Goal: Task Accomplishment & Management: Manage account settings

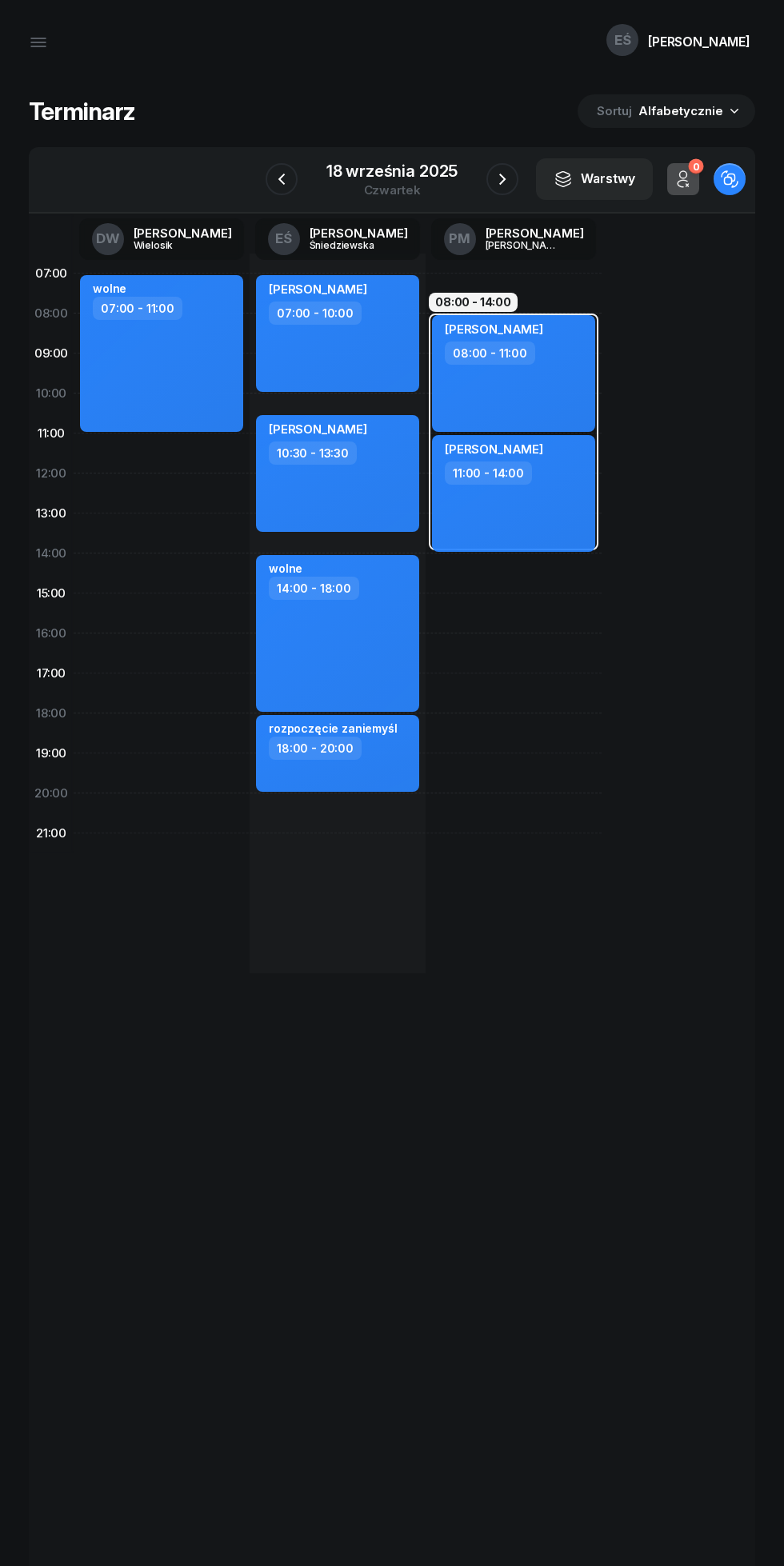
click at [281, 178] on icon "button" at bounding box center [281, 179] width 19 height 19
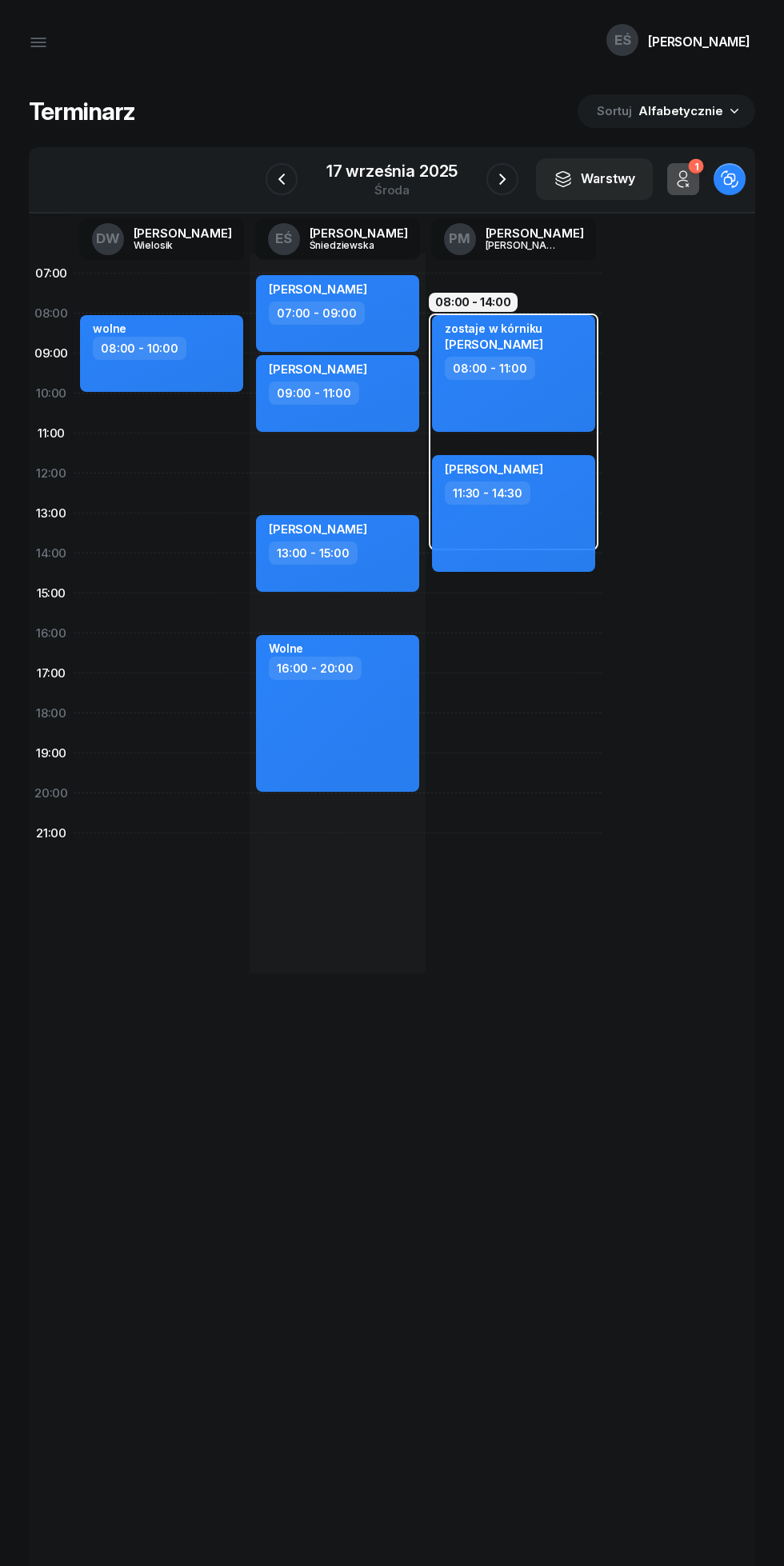
click at [282, 179] on icon "button" at bounding box center [281, 179] width 19 height 19
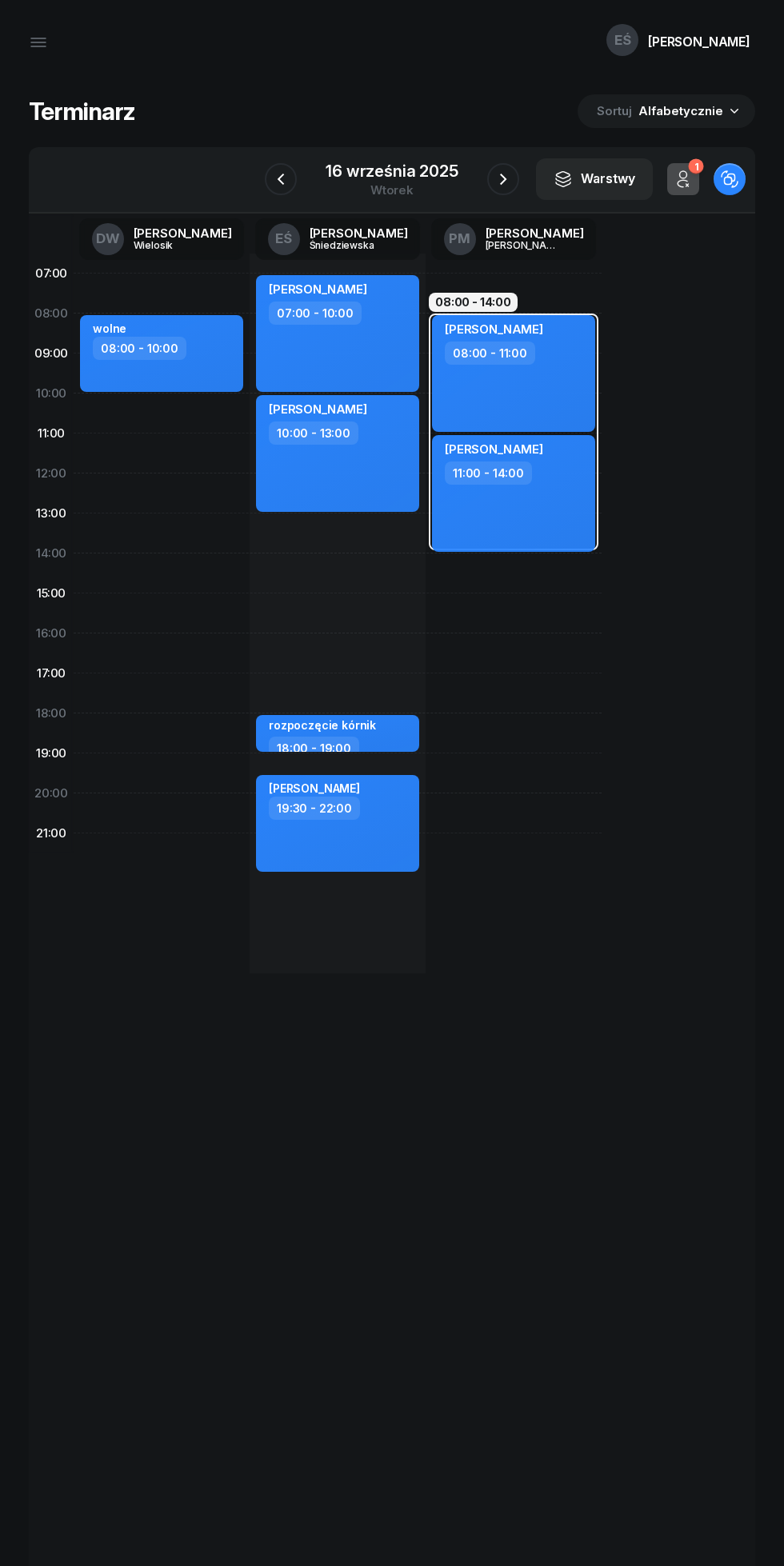
click at [501, 176] on icon "button" at bounding box center [503, 179] width 19 height 19
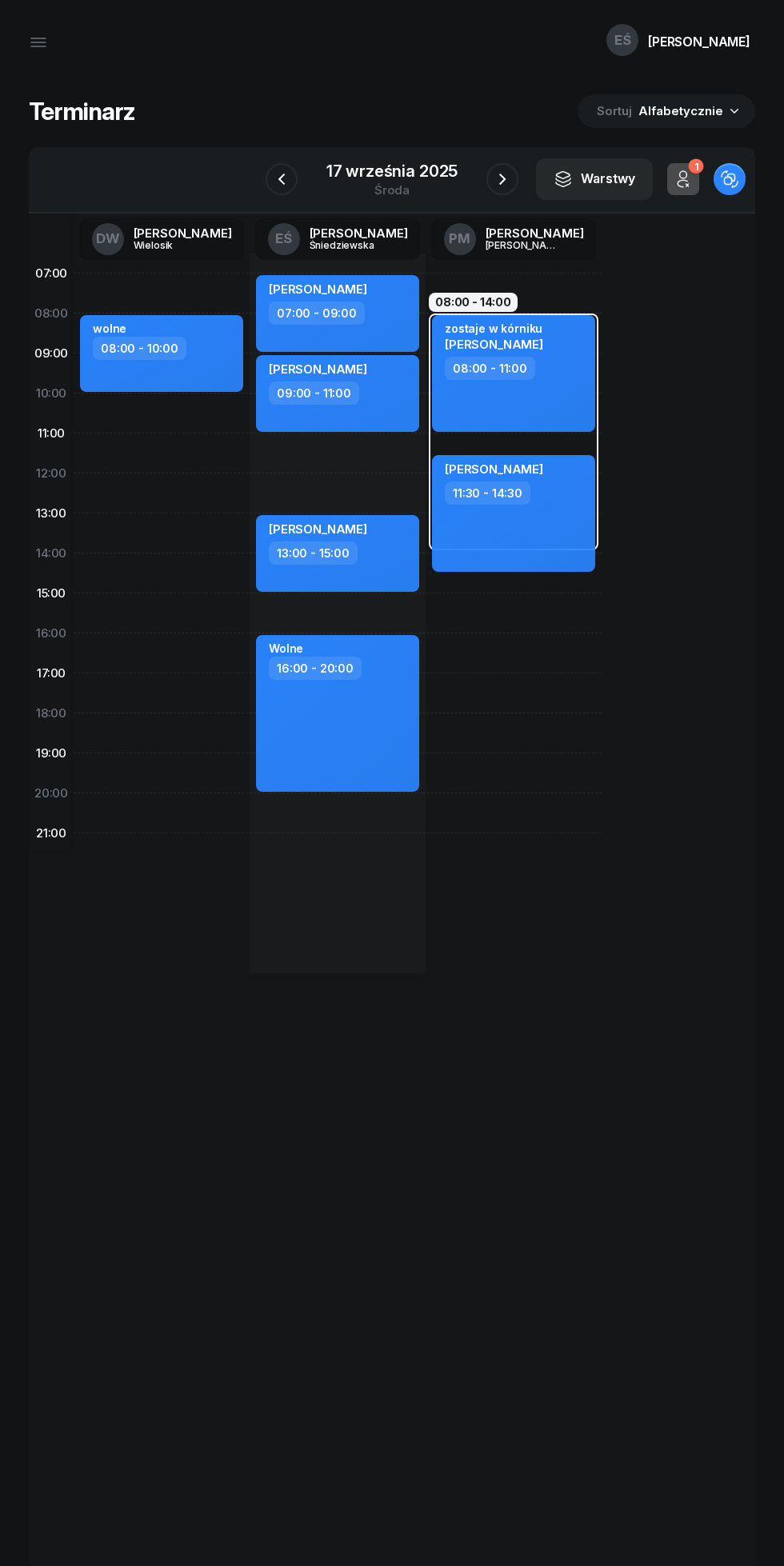
click at [362, 576] on div "[PERSON_NAME] 13:00 - 15:00" at bounding box center [337, 554] width 163 height 77
select select "13"
select select "15"
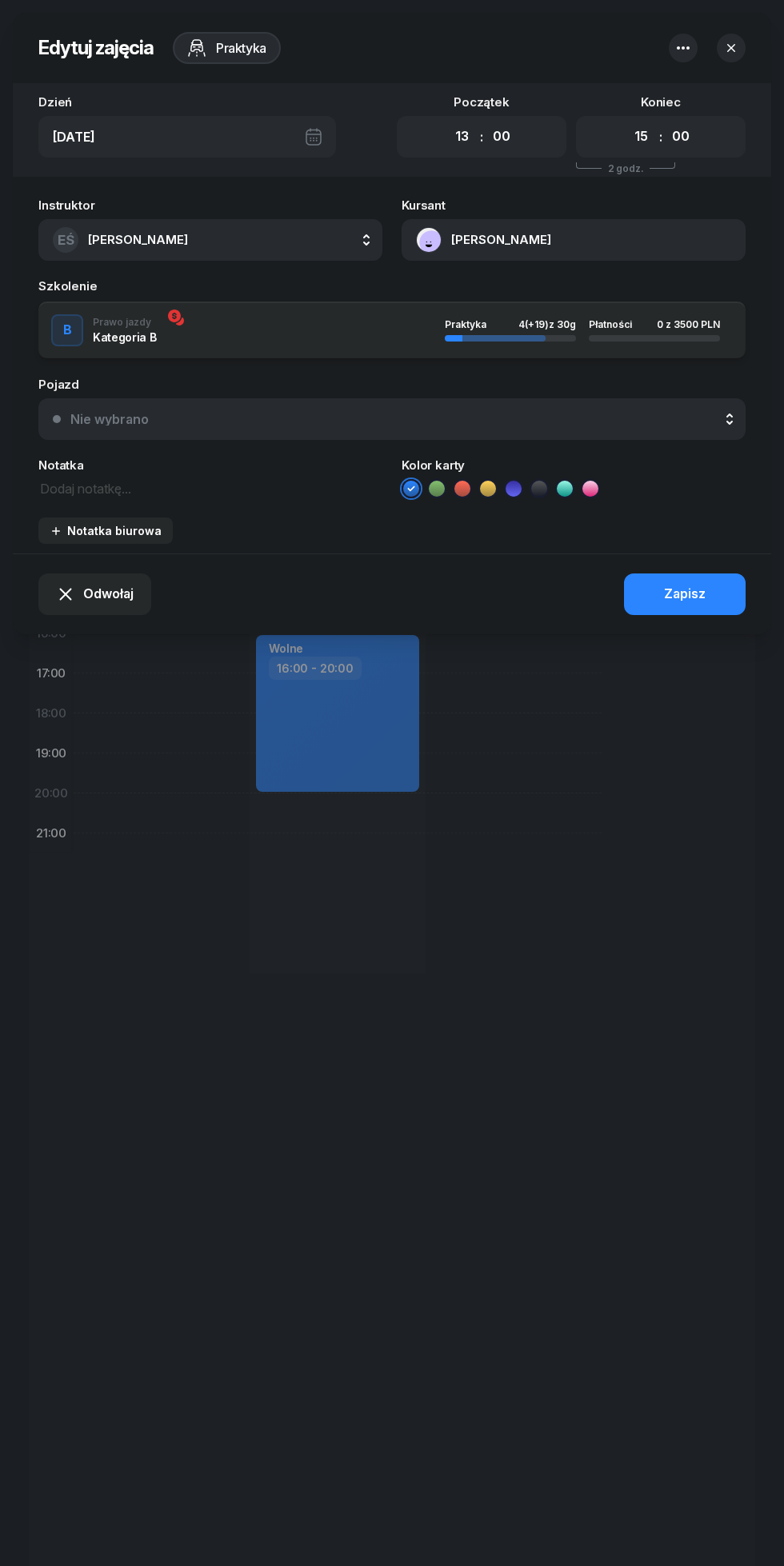
click at [174, 489] on textarea at bounding box center [210, 487] width 344 height 21
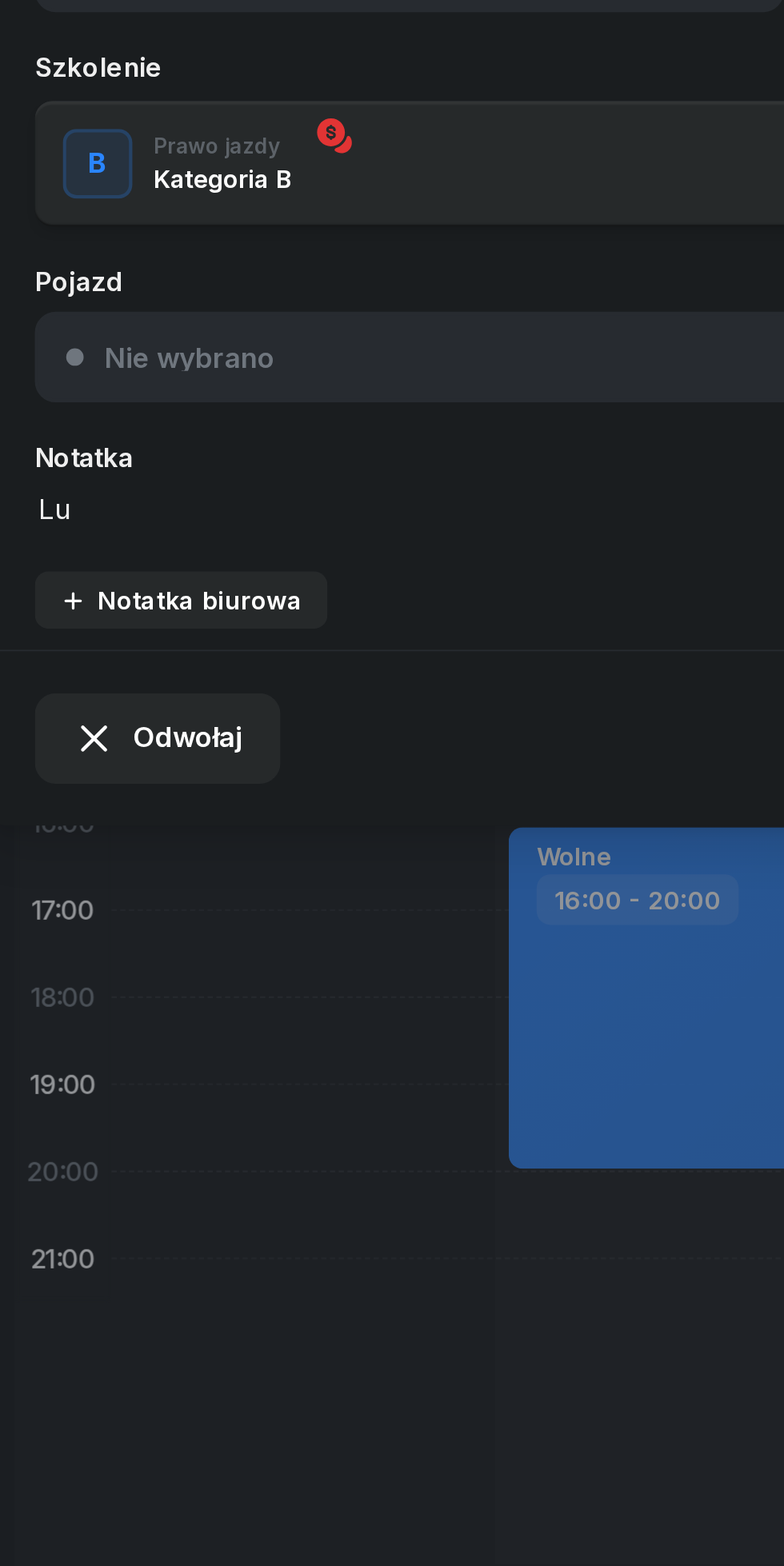
type textarea "L"
type textarea "Sroda"
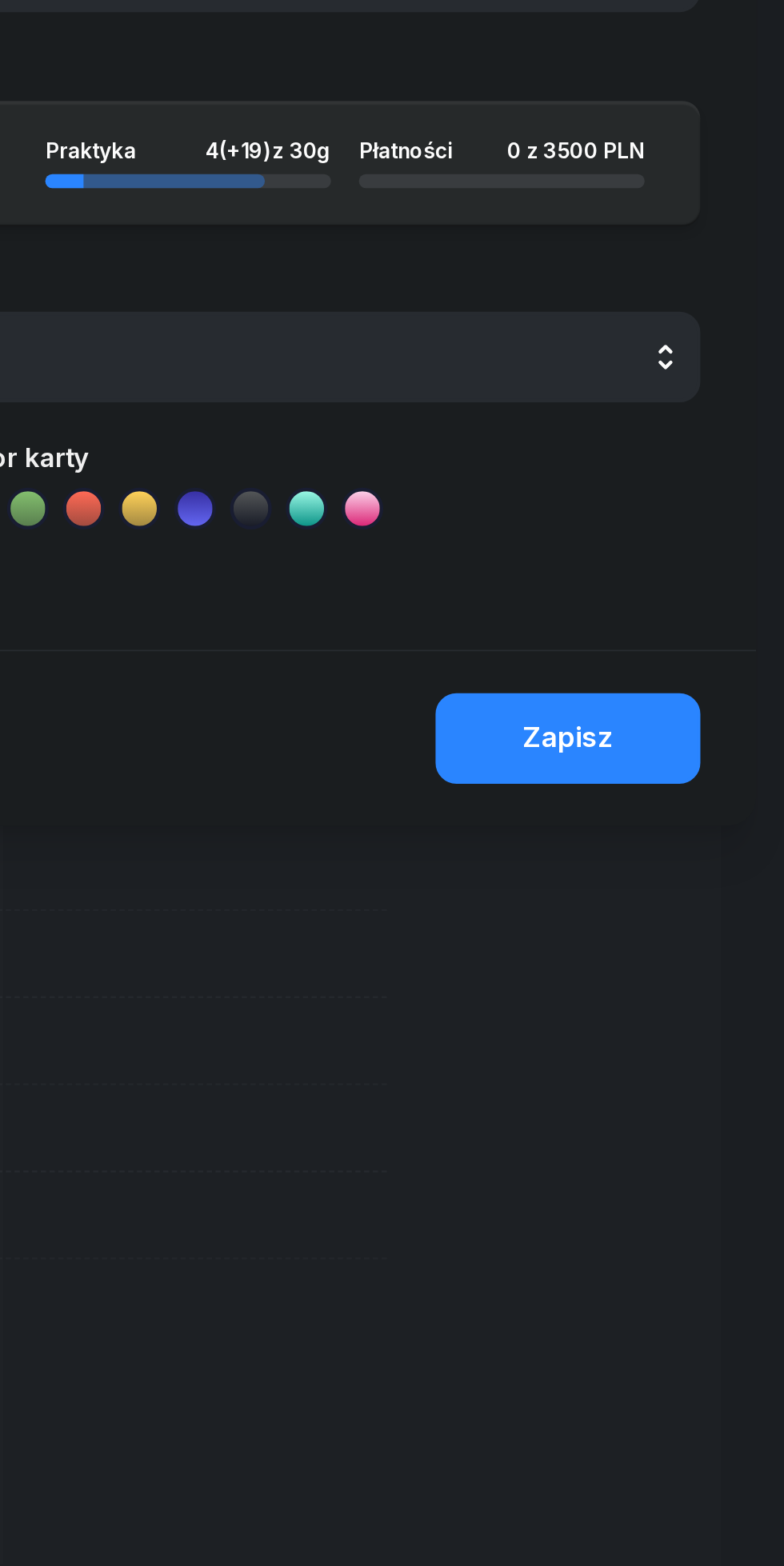
type textarea "[DATE] netto"
click at [685, 591] on div "Zapisz" at bounding box center [684, 594] width 42 height 21
